Goal: Communication & Community: Share content

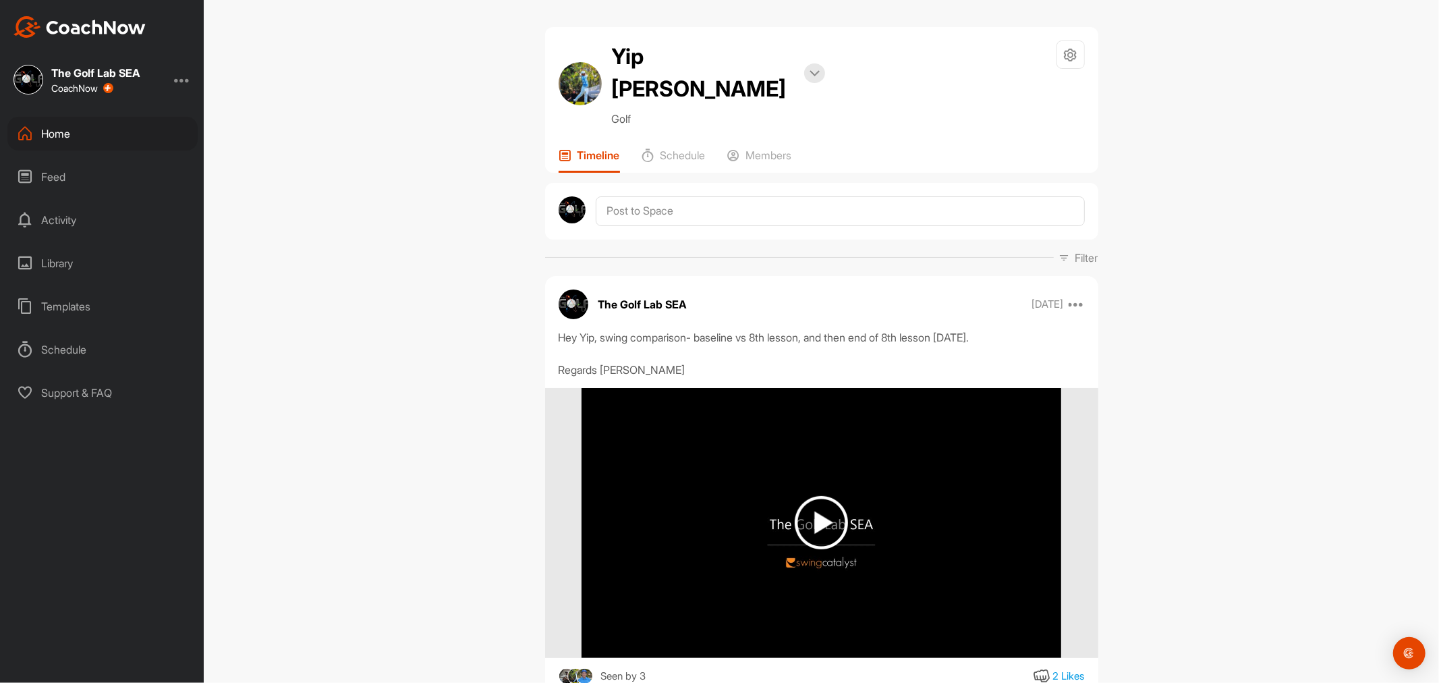
click at [61, 176] on div "Feed" at bounding box center [102, 177] width 190 height 34
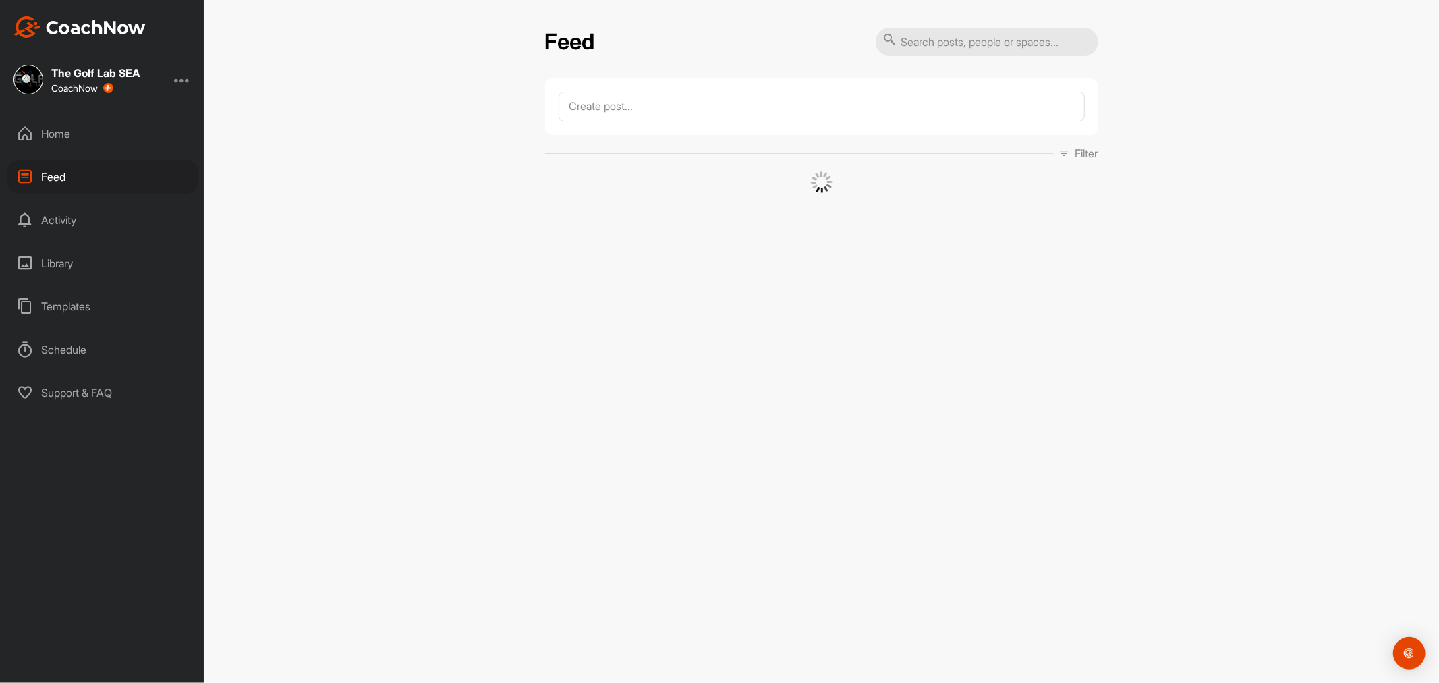
click at [77, 128] on div "Home" at bounding box center [102, 134] width 190 height 34
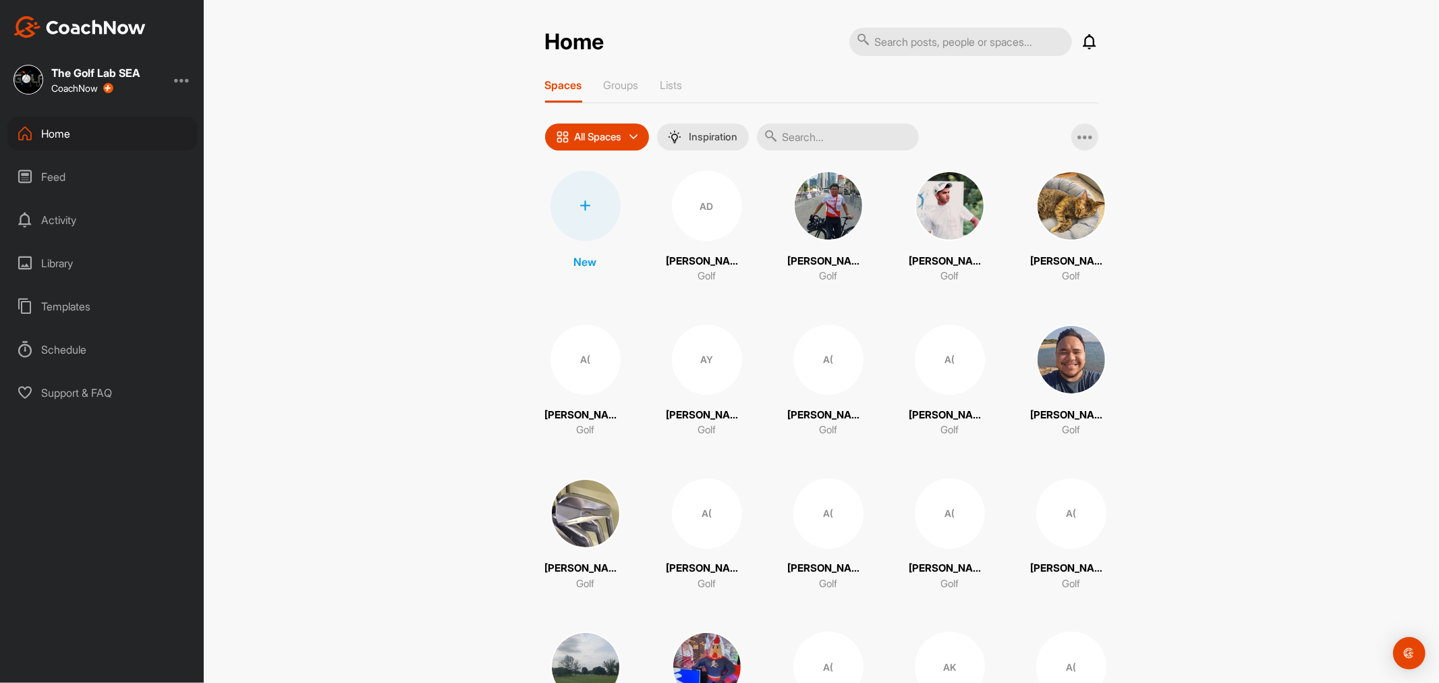
click at [826, 130] on input "text" at bounding box center [838, 136] width 162 height 27
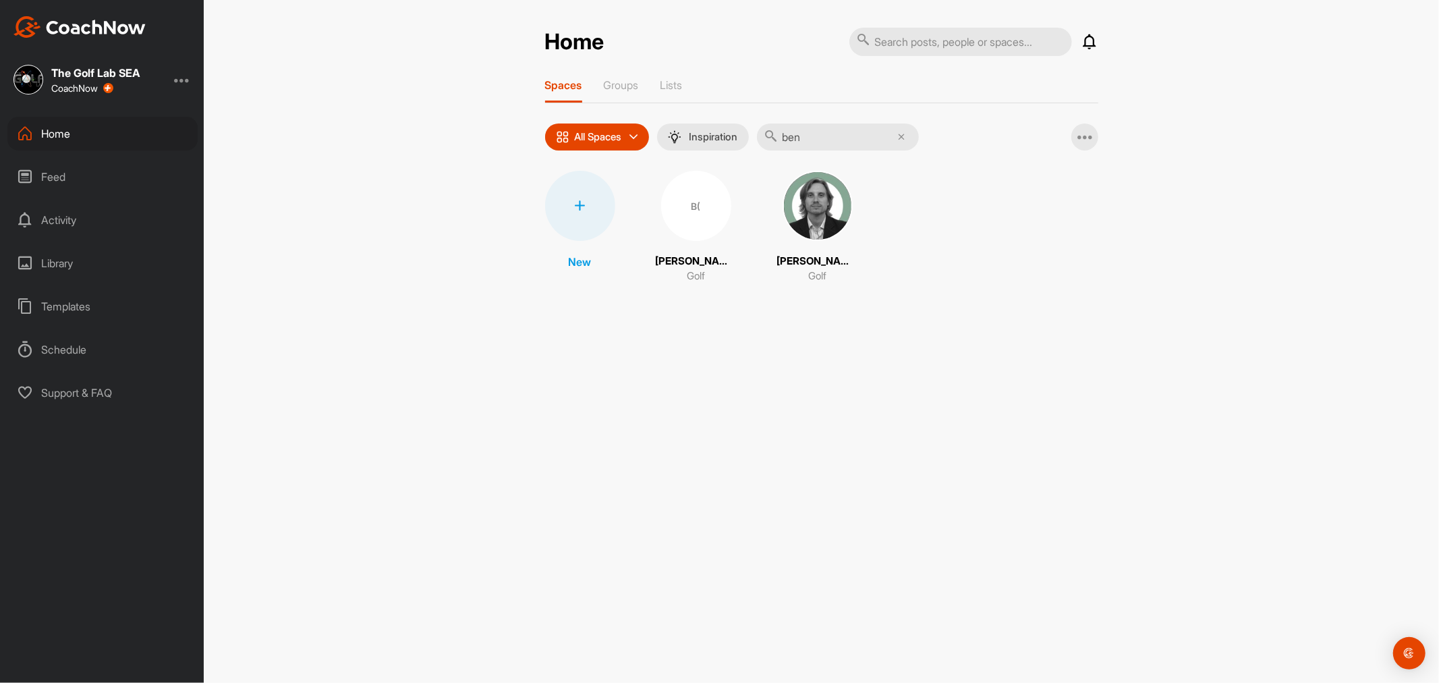
type input "ben"
click at [726, 221] on div "B(" at bounding box center [696, 206] width 70 height 70
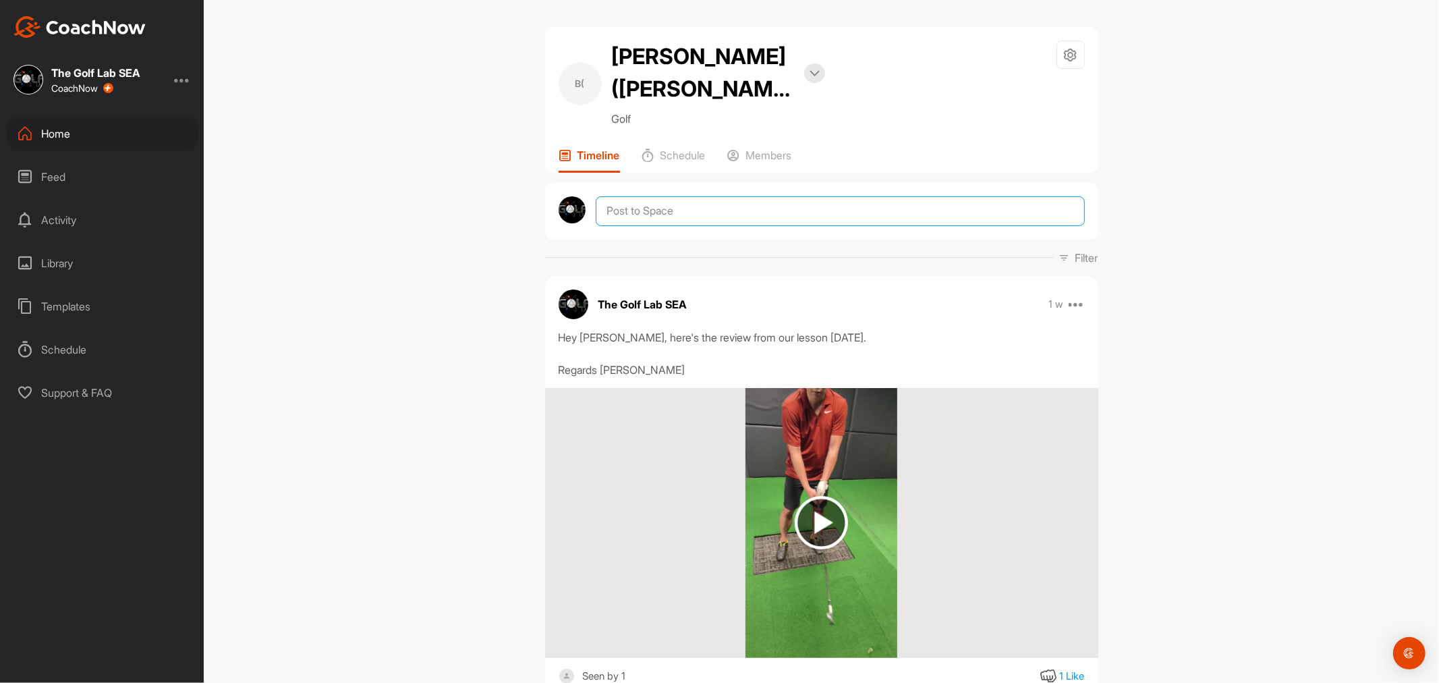
click at [700, 196] on textarea at bounding box center [840, 211] width 488 height 30
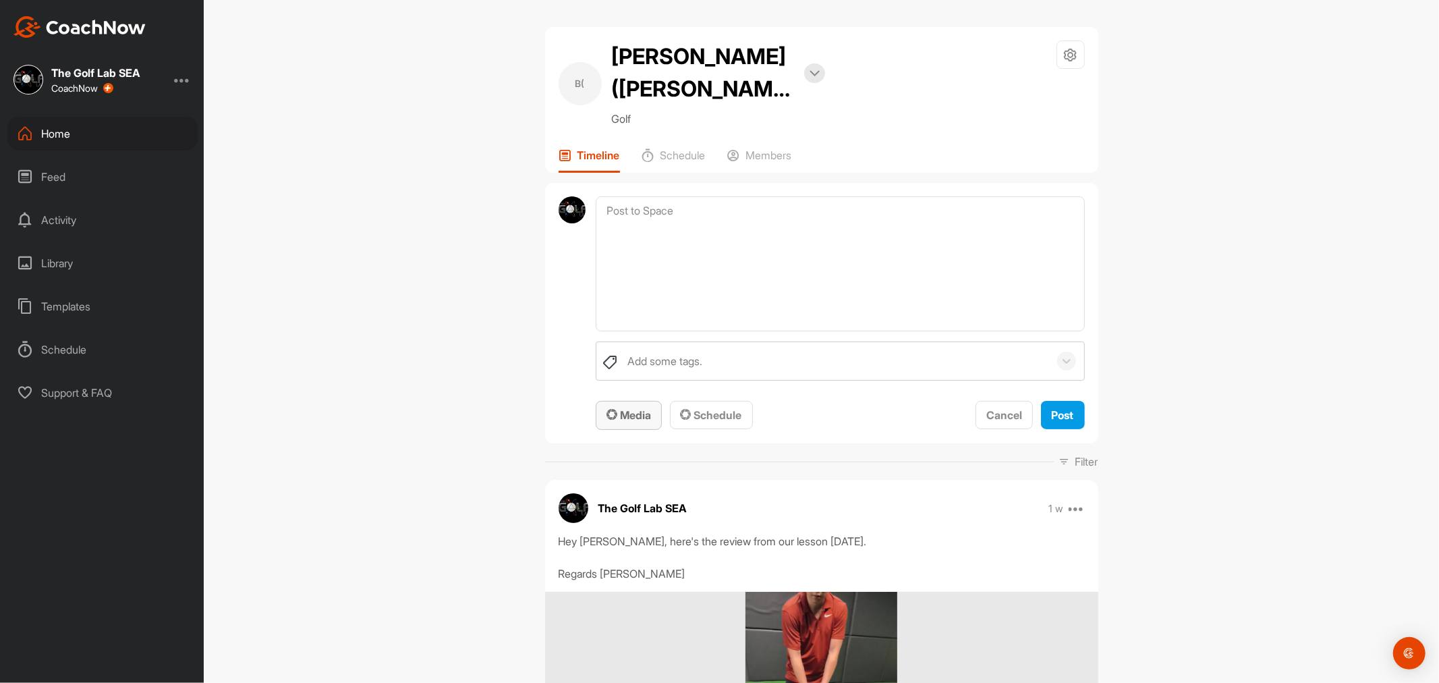
click at [644, 408] on span "Media" at bounding box center [629, 414] width 45 height 13
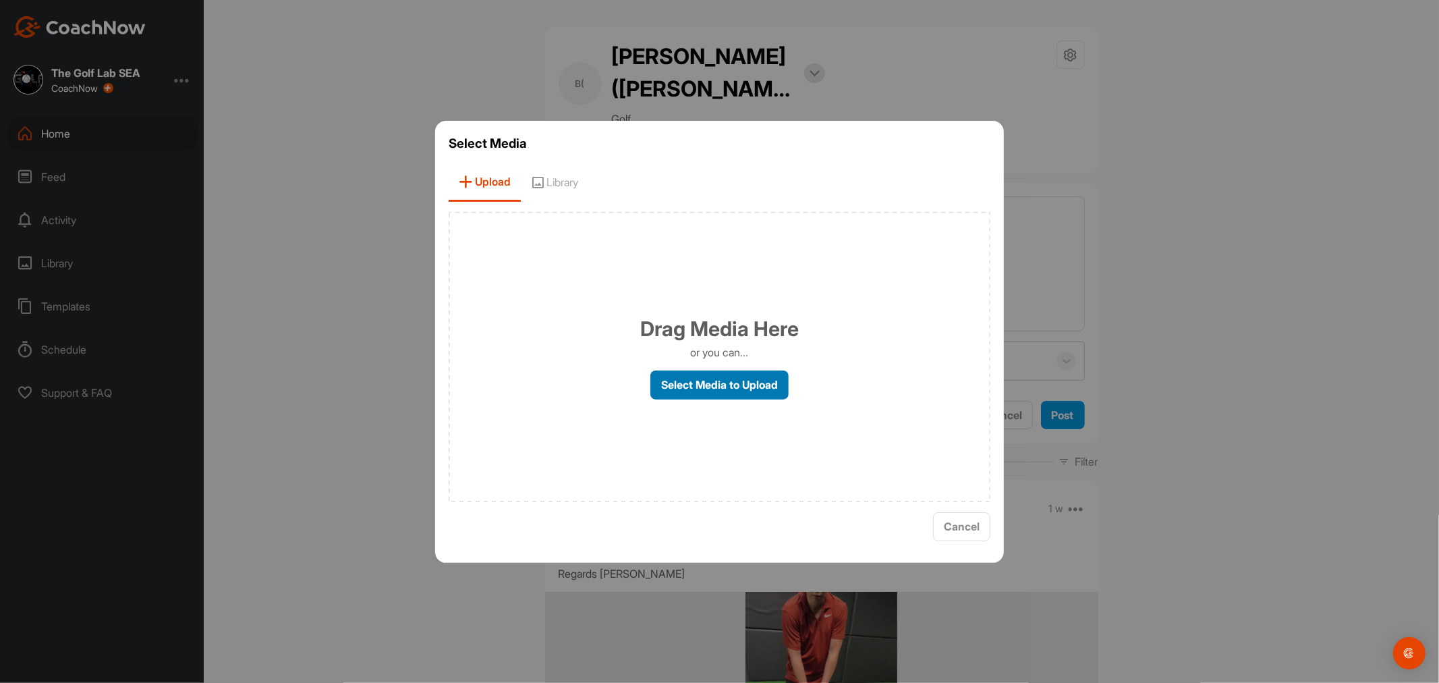
click at [704, 387] on label "Select Media to Upload" at bounding box center [719, 384] width 138 height 29
click at [0, 0] on input "Select Media to Upload" at bounding box center [0, 0] width 0 height 0
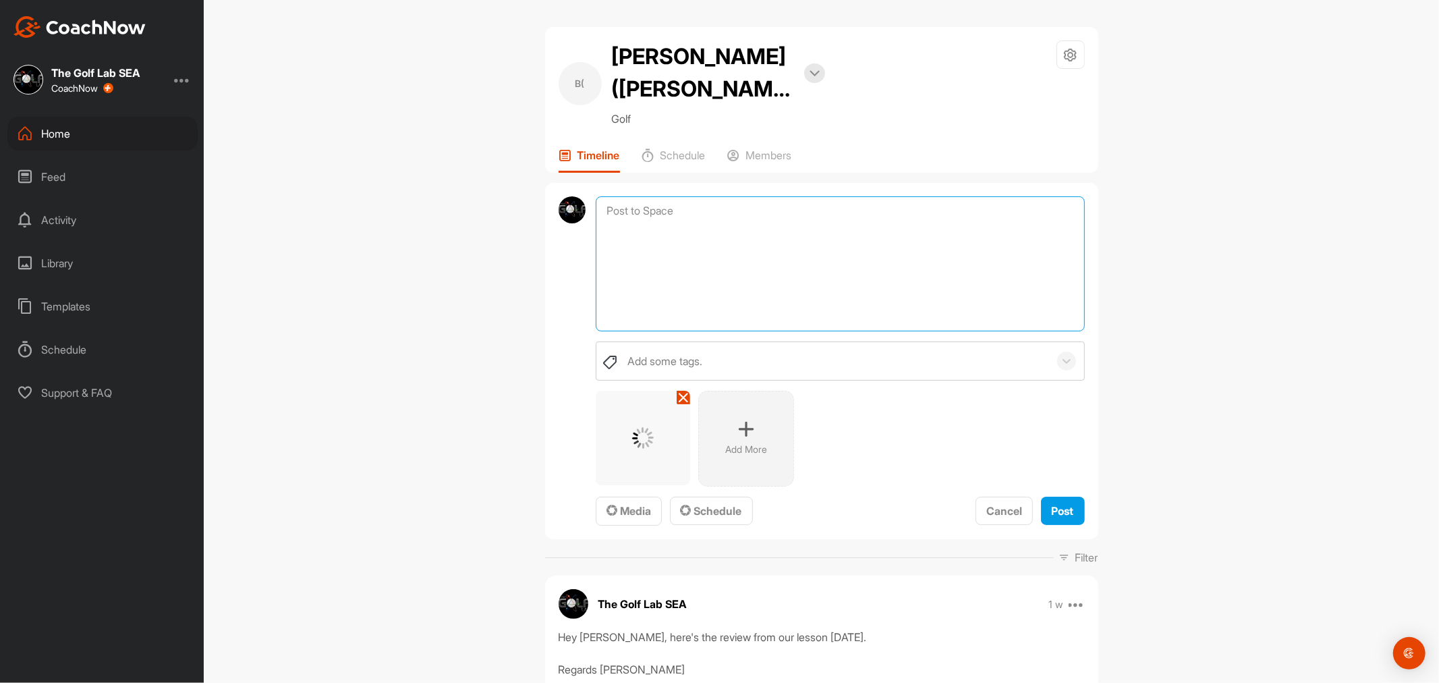
click at [826, 207] on textarea at bounding box center [840, 263] width 488 height 135
type textarea "Hey [PERSON_NAME], before and after from todays lesson. Regards [PERSON_NAME]"
click at [1067, 503] on div "Post" at bounding box center [1063, 511] width 22 height 16
